Goal: Book appointment/travel/reservation

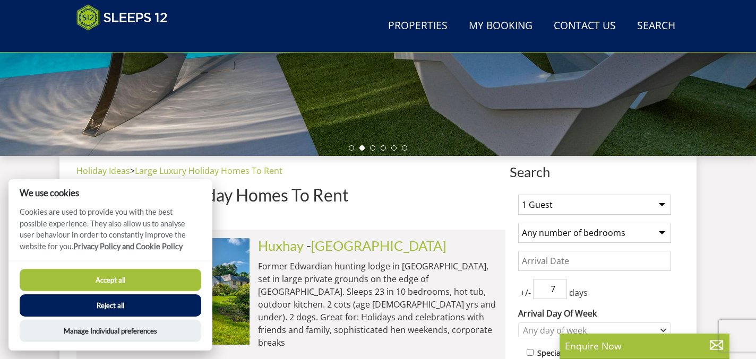
scroll to position [301, 0]
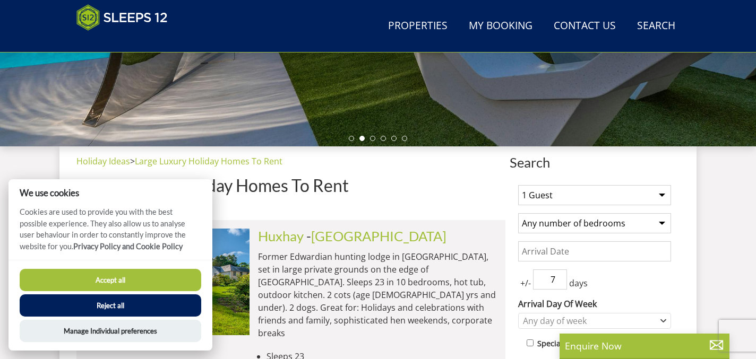
click at [578, 198] on select "1 Guest 2 Guests 3 Guests 4 Guests 5 Guests 6 Guests 7 Guests 8 Guests 9 Guests…" at bounding box center [594, 195] width 153 height 20
select select "10"
click at [518, 185] on select "1 Guest 2 Guests 3 Guests 4 Guests 5 Guests 6 Guests 7 Guests 8 Guests 9 Guests…" at bounding box center [594, 195] width 153 height 20
click at [578, 220] on select "Any number of bedrooms 3 Bedrooms 4 Bedrooms 5 Bedrooms 6 Bedrooms 7 Bedrooms 8…" at bounding box center [594, 223] width 153 height 20
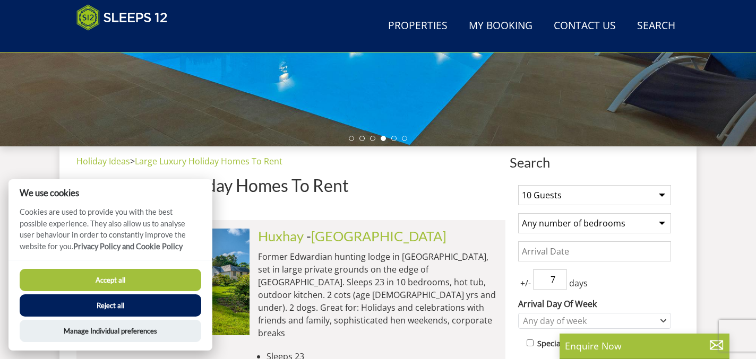
click at [518, 213] on select "Any number of bedrooms 3 Bedrooms 4 Bedrooms 5 Bedrooms 6 Bedrooms 7 Bedrooms 8…" at bounding box center [594, 223] width 153 height 20
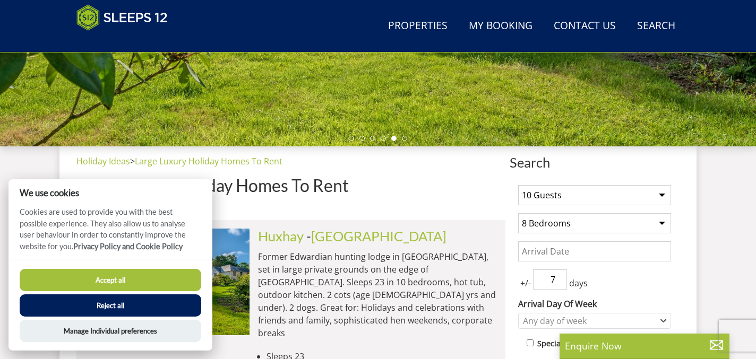
click at [619, 232] on select "Any number of bedrooms 3 Bedrooms 4 Bedrooms 5 Bedrooms 6 Bedrooms 7 Bedrooms 8…" at bounding box center [594, 223] width 153 height 20
select select "7"
click at [518, 213] on select "Any number of bedrooms 3 Bedrooms 4 Bedrooms 5 Bedrooms 6 Bedrooms 7 Bedrooms 8…" at bounding box center [594, 223] width 153 height 20
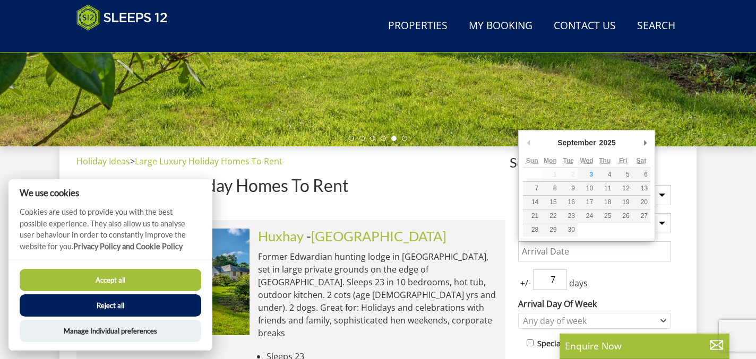
click at [583, 251] on input "Date" at bounding box center [594, 251] width 153 height 20
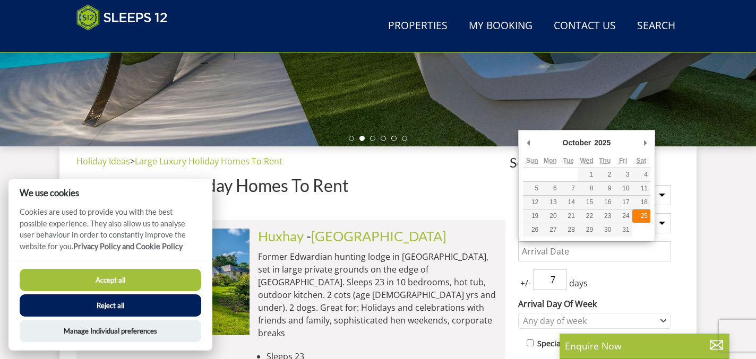
type input "[DATE]"
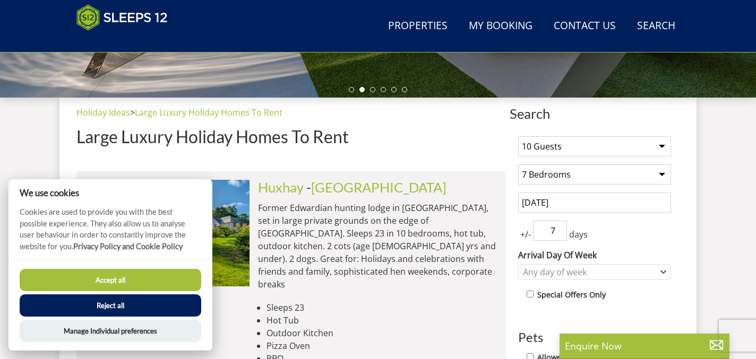
scroll to position [385, 0]
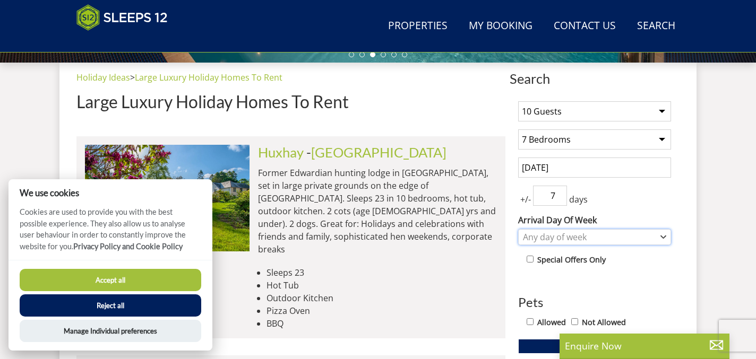
click at [589, 239] on div "Any day of week" at bounding box center [588, 237] width 137 height 12
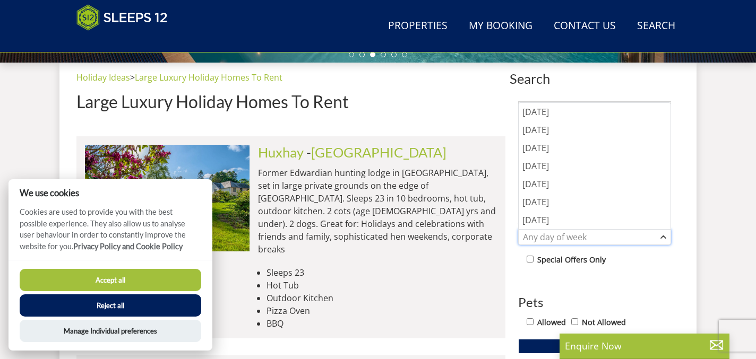
click at [589, 239] on div "Any day of week" at bounding box center [588, 237] width 137 height 12
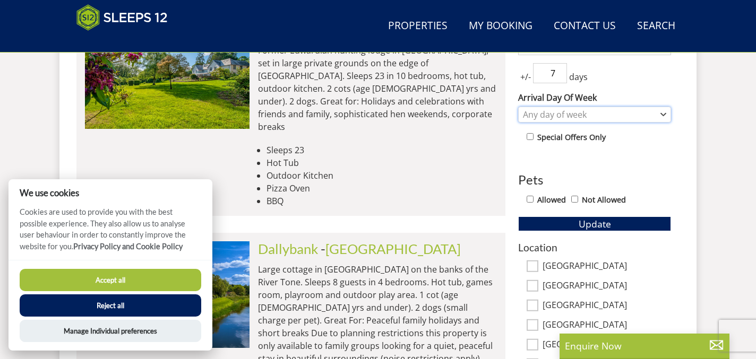
scroll to position [520, 0]
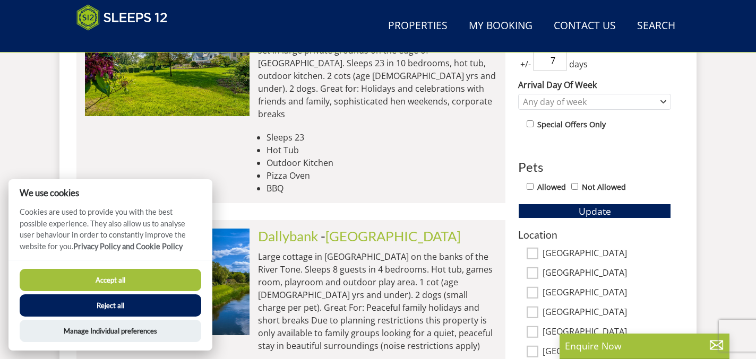
click at [530, 183] on input "Allowed" at bounding box center [529, 186] width 7 height 7
checkbox input "true"
click at [588, 214] on span "Update" at bounding box center [594, 211] width 32 height 13
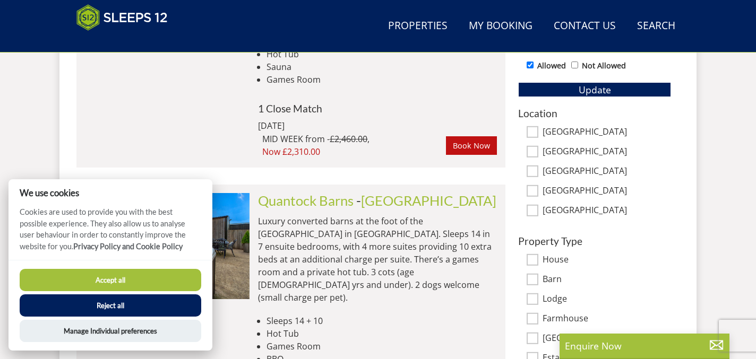
scroll to position [654, 0]
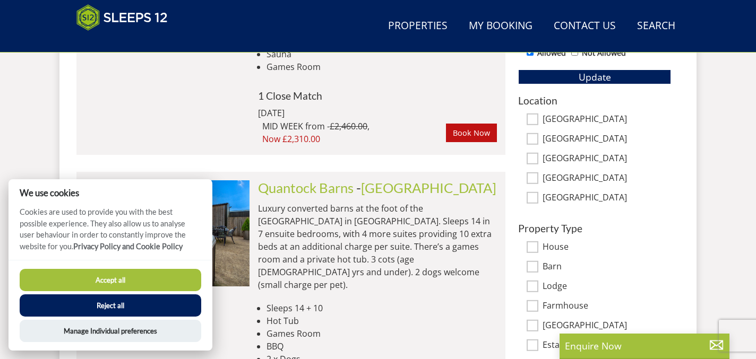
click at [113, 278] on button "Accept all" at bounding box center [110, 280] width 181 height 22
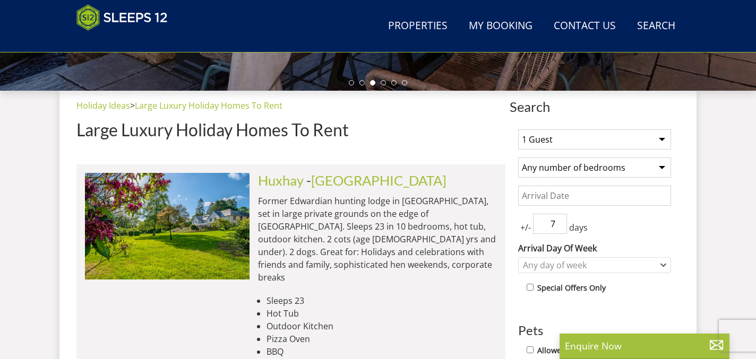
scroll to position [343, 0]
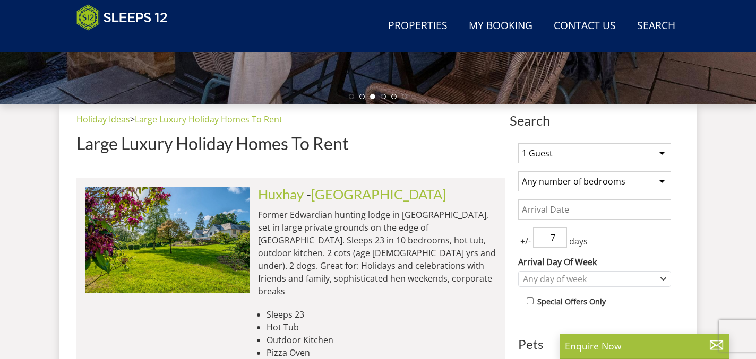
click at [605, 156] on select "1 Guest 2 Guests 3 Guests 4 Guests 5 Guests 6 Guests 7 Guests 8 Guests 9 Guests…" at bounding box center [594, 153] width 153 height 20
select select "10"
click at [518, 143] on select "1 Guest 2 Guests 3 Guests 4 Guests 5 Guests 6 Guests 7 Guests 8 Guests 9 Guests…" at bounding box center [594, 153] width 153 height 20
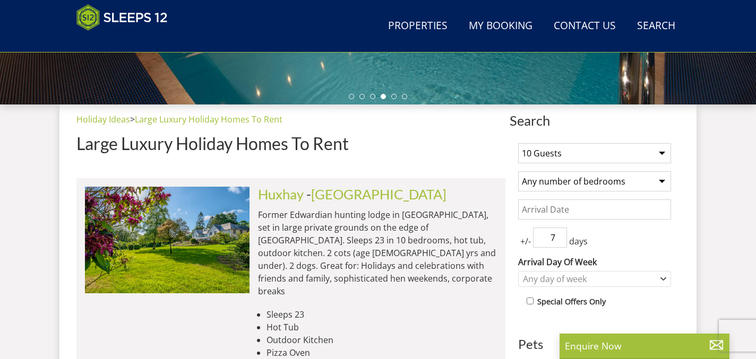
click at [620, 178] on select "Any number of bedrooms 1 Bedroom 2 Bedrooms 3 Bedrooms 4 Bedrooms 5 Bedrooms 6 …" at bounding box center [594, 181] width 153 height 20
select select "7"
click at [518, 171] on select "Any number of bedrooms 1 Bedroom 2 Bedrooms 3 Bedrooms 4 Bedrooms 5 Bedrooms 6 …" at bounding box center [594, 181] width 153 height 20
click at [576, 212] on input "Date" at bounding box center [594, 210] width 153 height 20
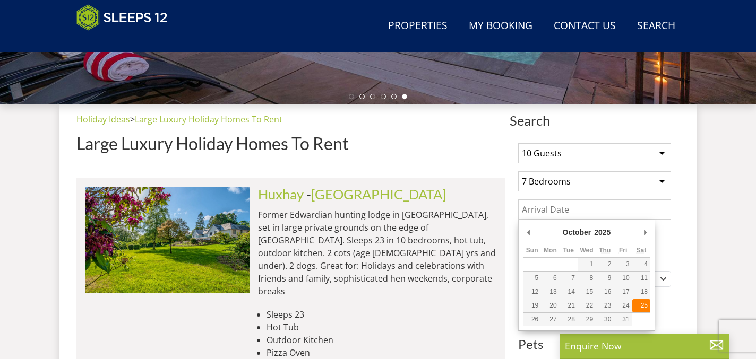
type input "[DATE]"
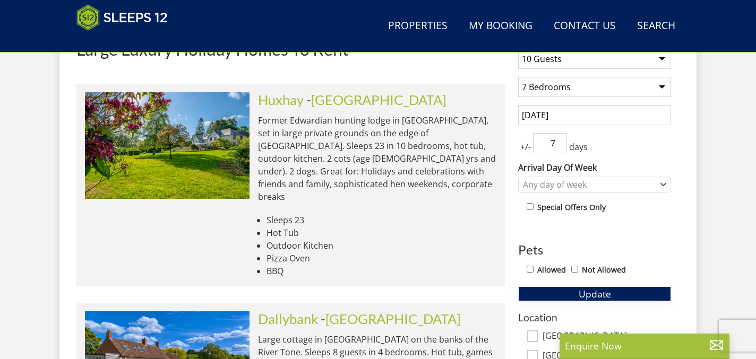
scroll to position [443, 0]
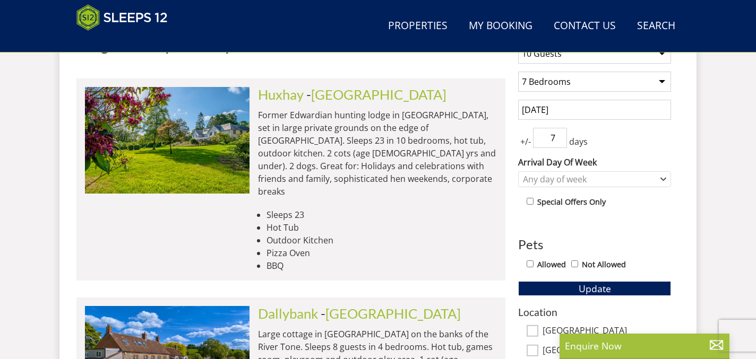
click at [527, 264] on input "Allowed" at bounding box center [529, 264] width 7 height 7
checkbox input "true"
click at [563, 287] on button "Update" at bounding box center [594, 288] width 153 height 15
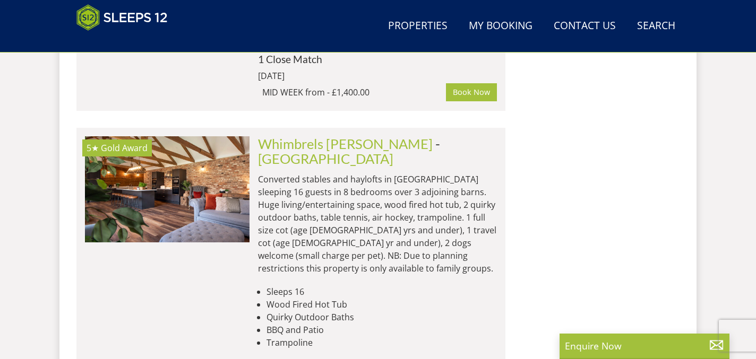
scroll to position [1597, 0]
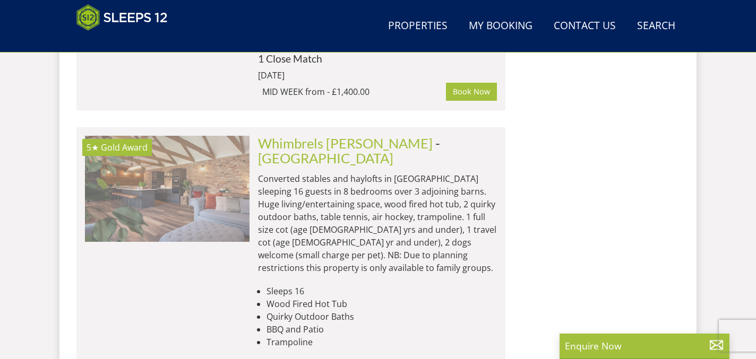
click at [194, 136] on img at bounding box center [167, 189] width 164 height 106
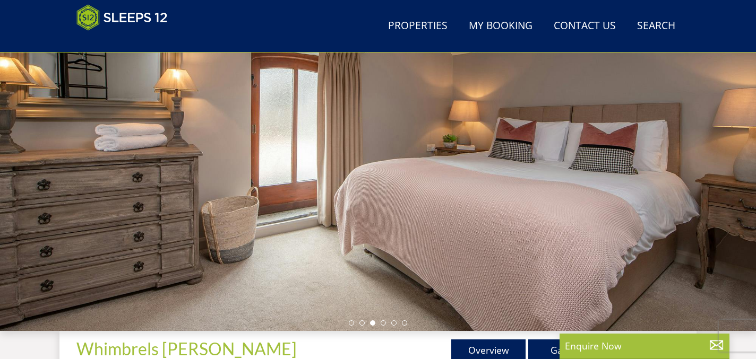
scroll to position [119, 0]
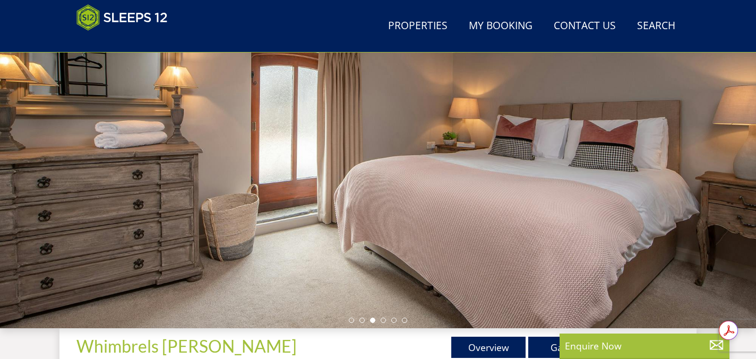
scroll to position [1597, 0]
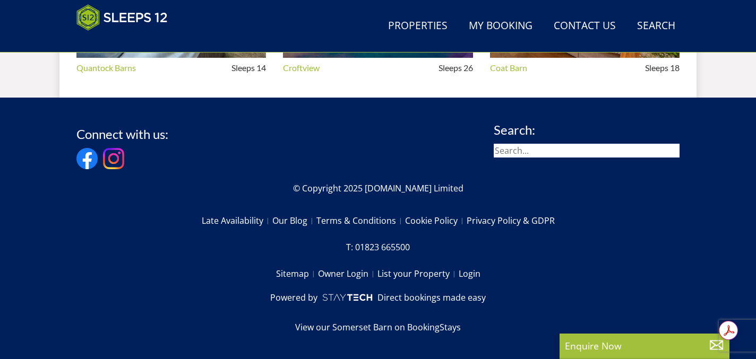
select select "10"
select select "7"
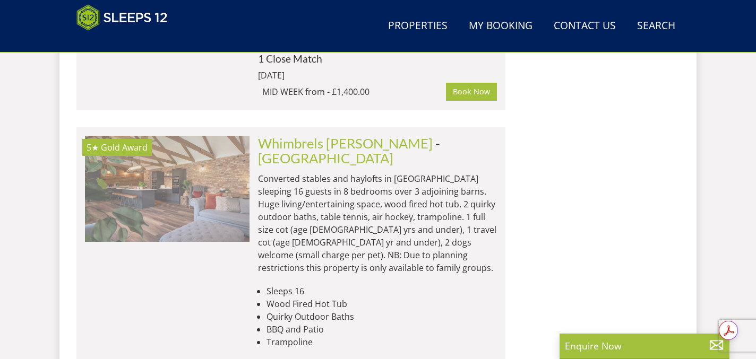
click at [211, 136] on img at bounding box center [167, 189] width 164 height 106
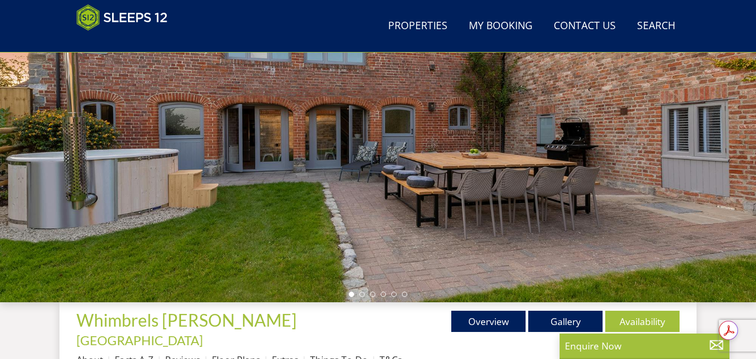
scroll to position [145, 0]
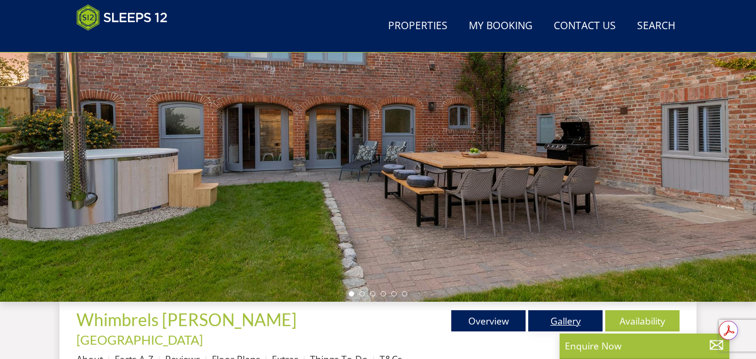
click at [551, 318] on link "Gallery" at bounding box center [565, 320] width 74 height 21
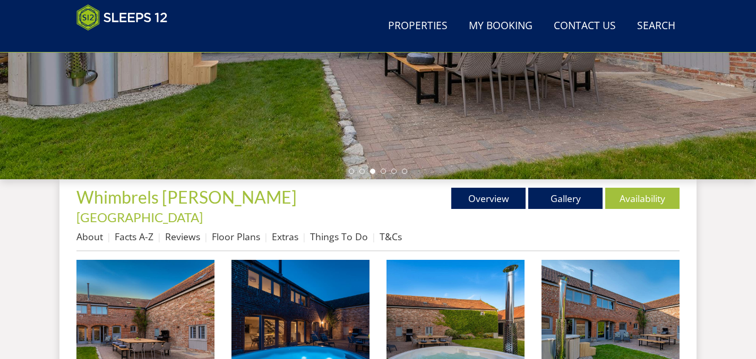
scroll to position [268, 0]
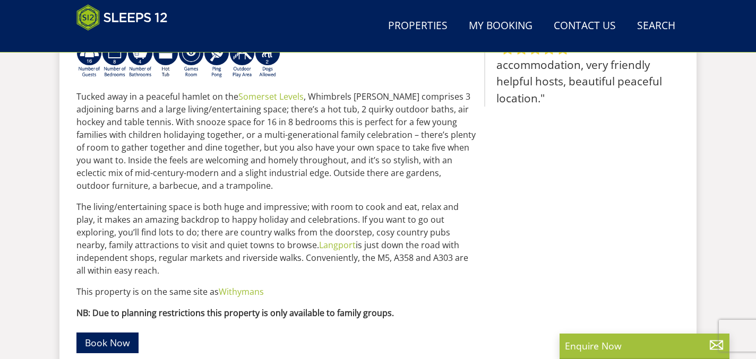
scroll to position [561, 0]
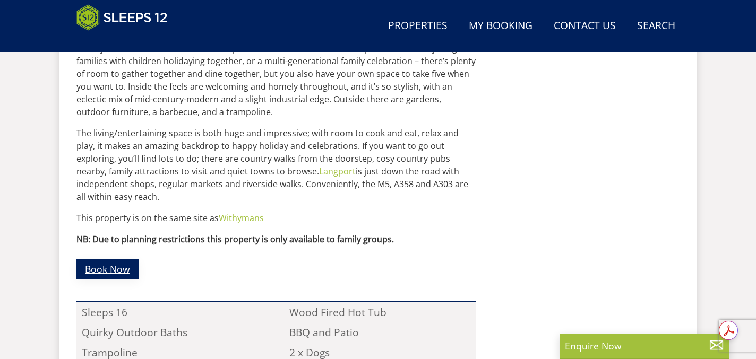
click at [119, 259] on link "Book Now" at bounding box center [107, 269] width 62 height 21
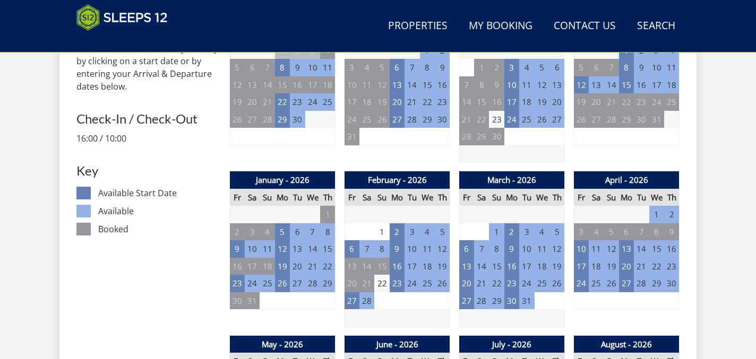
scroll to position [523, 0]
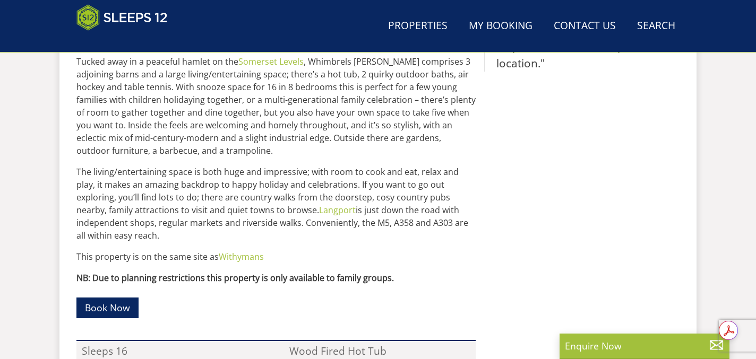
scroll to position [561, 0]
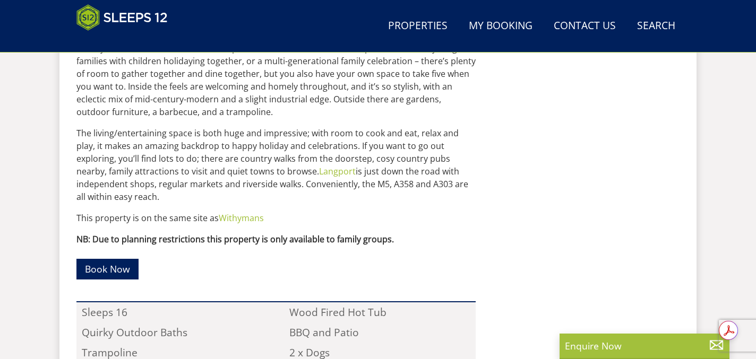
select select "10"
select select "7"
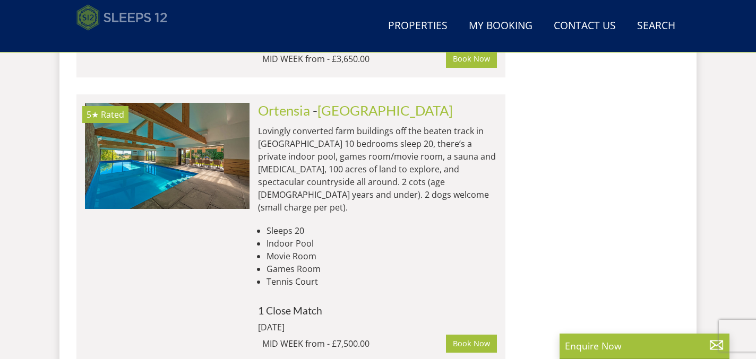
scroll to position [3473, 0]
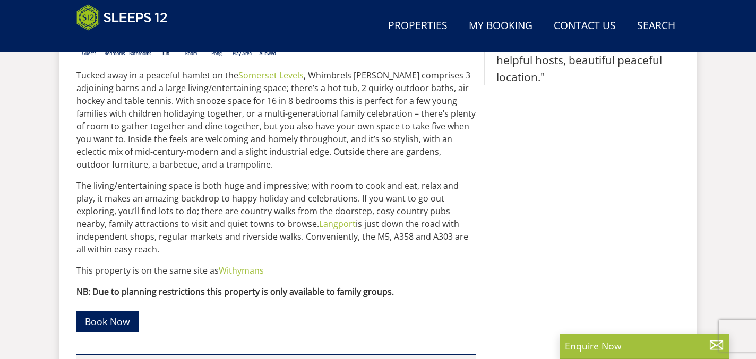
scroll to position [527, 0]
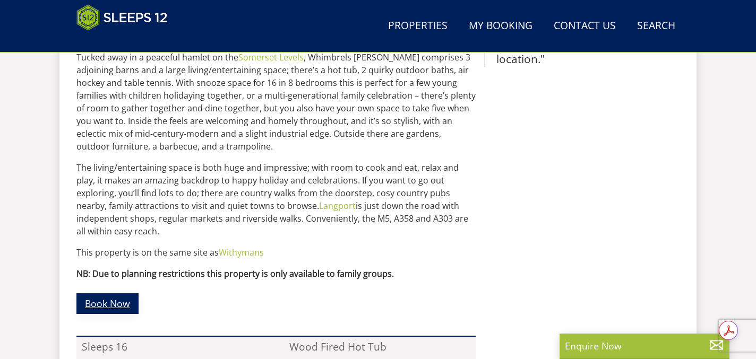
click at [126, 293] on link "Book Now" at bounding box center [107, 303] width 62 height 21
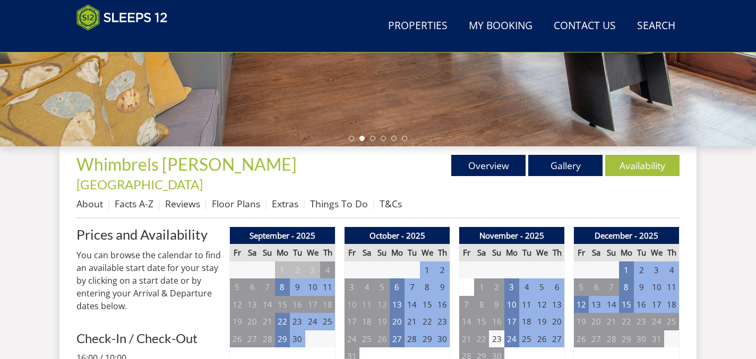
scroll to position [303, 0]
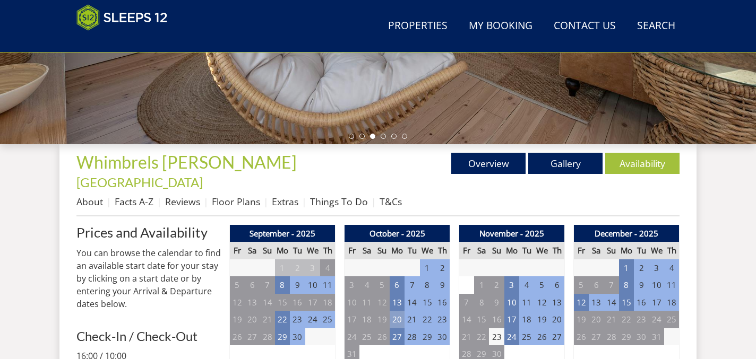
click at [400, 311] on td "20" at bounding box center [396, 320] width 15 height 18
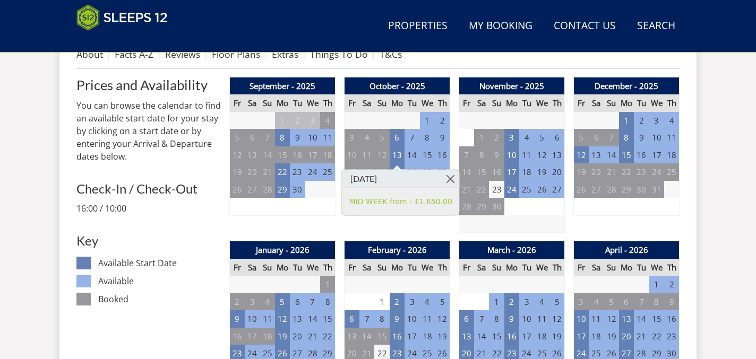
scroll to position [452, 0]
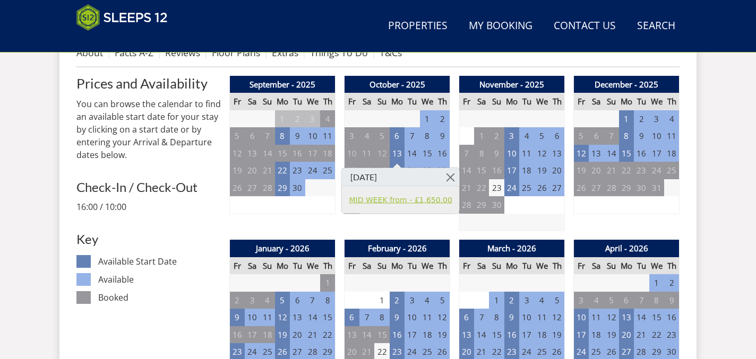
click at [407, 201] on link "MID WEEK from - £1,650.00" at bounding box center [400, 199] width 103 height 11
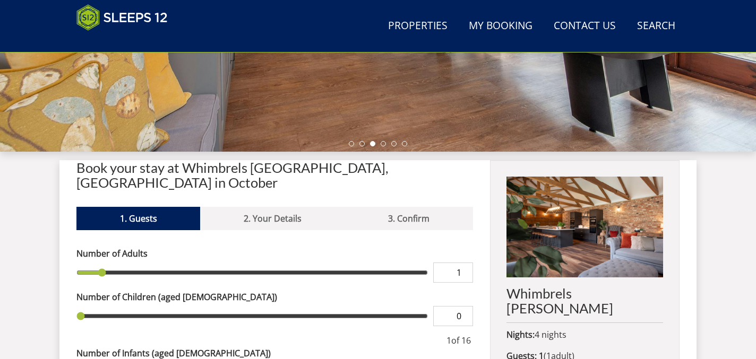
scroll to position [297, 0]
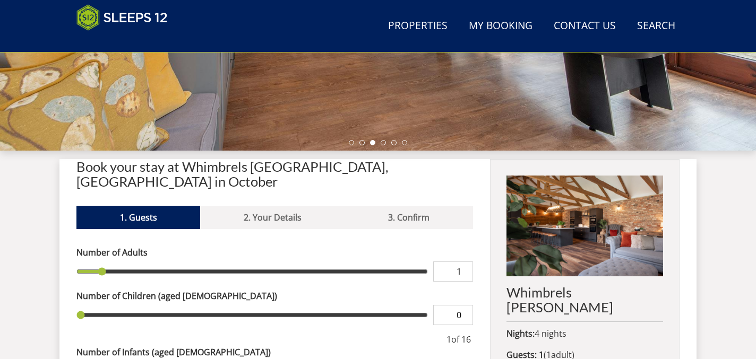
click at [552, 238] on img at bounding box center [584, 226] width 157 height 101
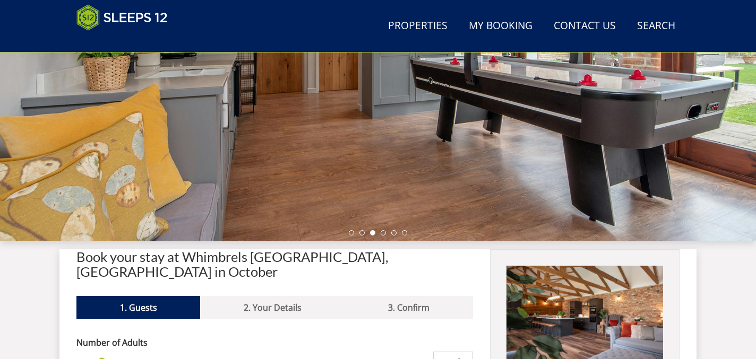
scroll to position [0, 0]
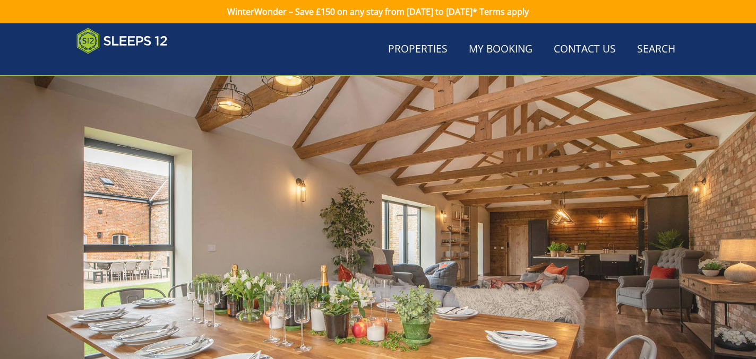
scroll to position [452, 0]
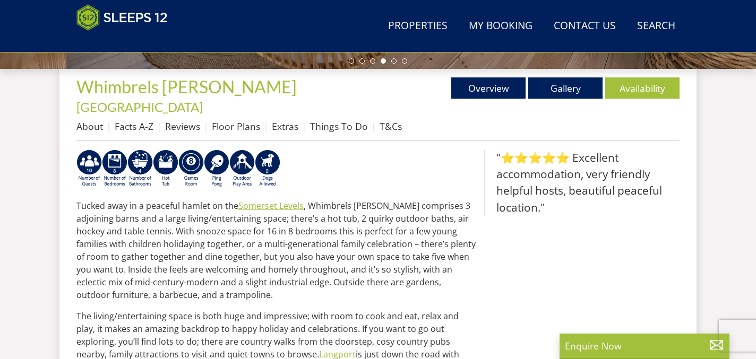
scroll to position [370, 0]
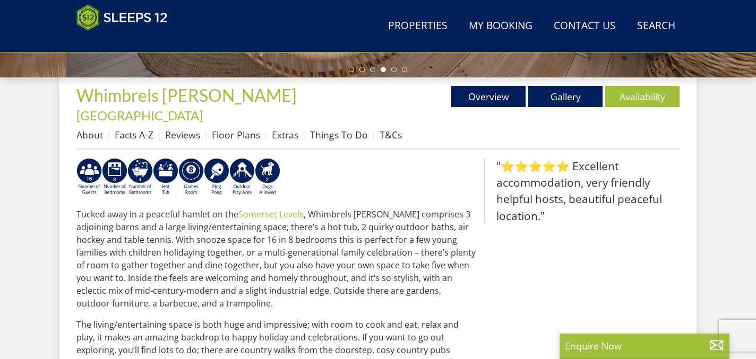
click at [545, 96] on link "Gallery" at bounding box center [565, 96] width 74 height 21
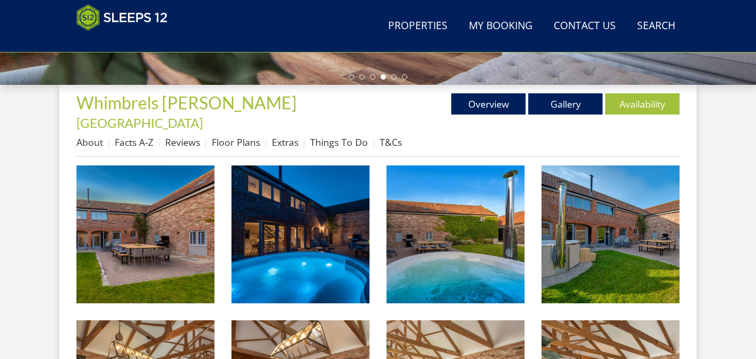
scroll to position [357, 0]
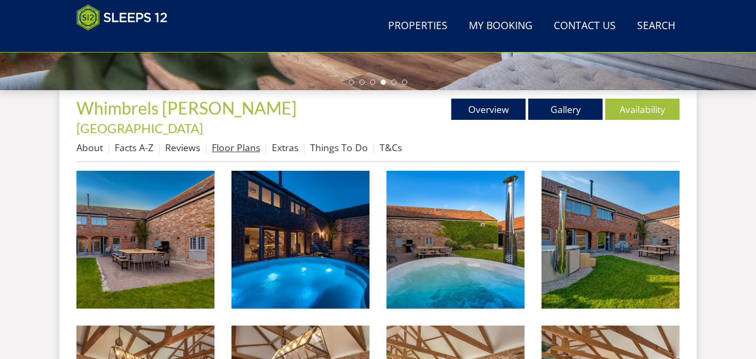
click at [236, 141] on link "Floor Plans" at bounding box center [236, 147] width 48 height 13
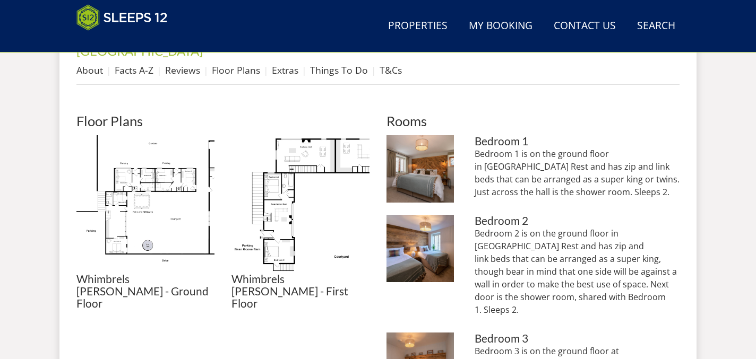
scroll to position [431, 0]
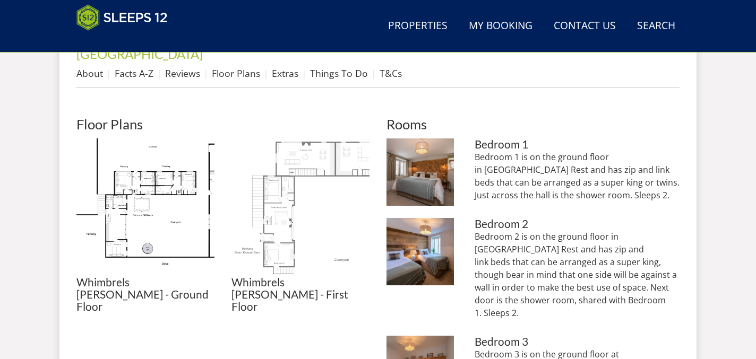
click at [282, 215] on img at bounding box center [300, 207] width 138 height 138
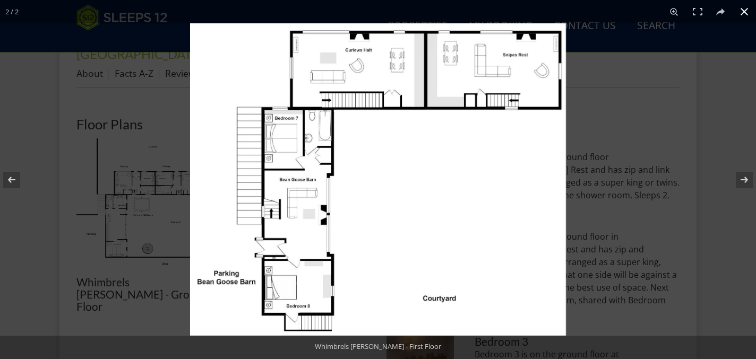
click at [743, 13] on button at bounding box center [743, 11] width 23 height 23
